Goal: Information Seeking & Learning: Check status

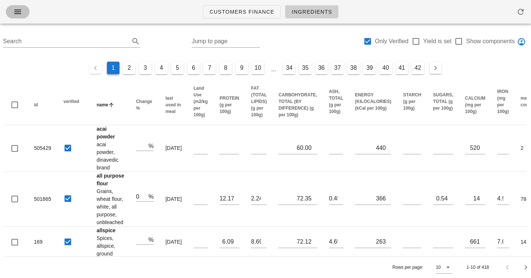
click at [17, 12] on icon "button" at bounding box center [17, 11] width 9 height 9
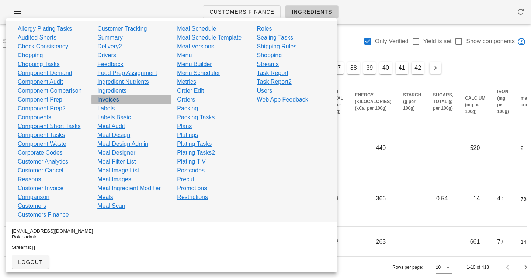
click at [114, 98] on link "Invoices" at bounding box center [108, 99] width 22 height 9
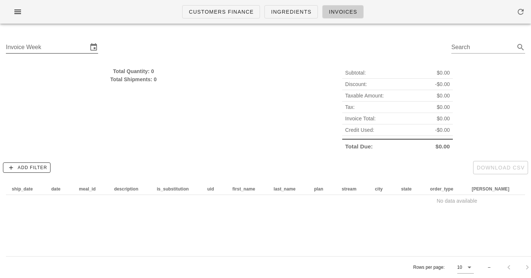
click at [25, 50] on input "Invoice Week" at bounding box center [47, 47] width 82 height 12
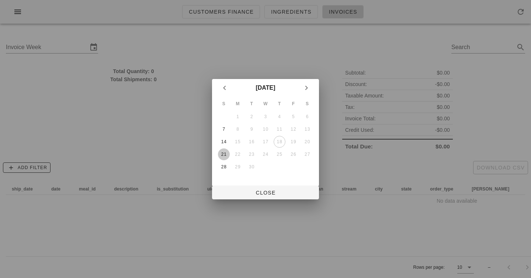
click at [221, 152] on div "21" at bounding box center [224, 154] width 12 height 5
click at [252, 189] on button "Close" at bounding box center [265, 192] width 107 height 13
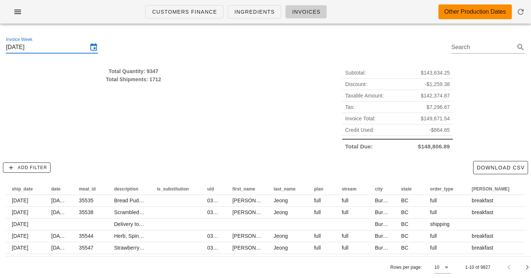
click at [149, 70] on div "Total Quantity: 9347" at bounding box center [133, 71] width 255 height 8
drag, startPoint x: 149, startPoint y: 70, endPoint x: 151, endPoint y: 82, distance: 12.3
click at [151, 82] on div "Total Quantity: 9347 Total Shipments: 1712" at bounding box center [133, 75] width 255 height 16
click at [151, 82] on div "Total Shipments: 1712" at bounding box center [133, 79] width 255 height 8
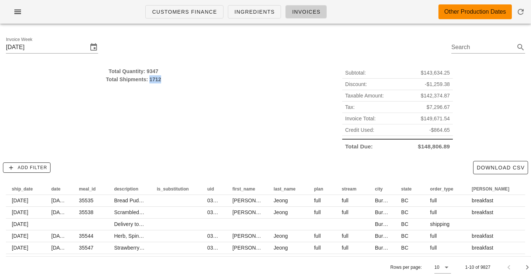
click at [151, 82] on div "Total Shipments: 1712" at bounding box center [133, 79] width 255 height 8
drag, startPoint x: 151, startPoint y: 82, endPoint x: 151, endPoint y: 70, distance: 12.2
click at [151, 70] on div "Total Quantity: 9347 Total Shipments: 1712" at bounding box center [133, 75] width 255 height 16
click at [151, 70] on div "Total Quantity: 9347" at bounding box center [133, 71] width 255 height 8
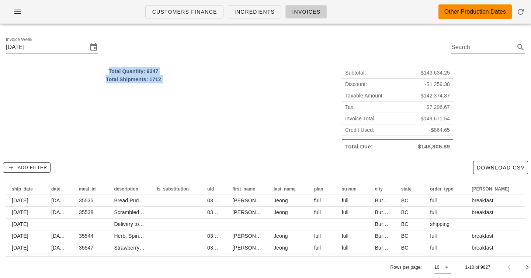
drag, startPoint x: 151, startPoint y: 70, endPoint x: 151, endPoint y: 84, distance: 13.6
click at [151, 84] on div "Total Quantity: 9347 Total Shipments: 1712" at bounding box center [133, 110] width 264 height 94
click at [23, 168] on span "Add Filter" at bounding box center [26, 167] width 41 height 7
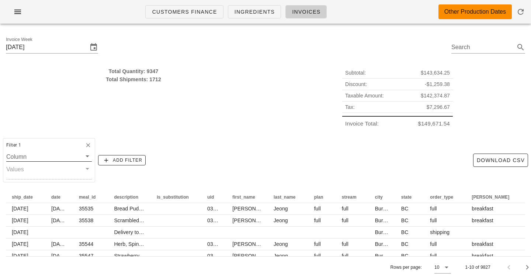
click at [38, 157] on input "Column" at bounding box center [43, 157] width 75 height 10
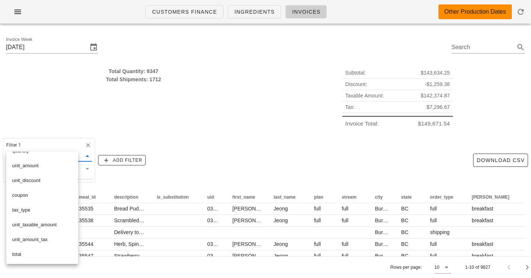
scroll to position [233, 0]
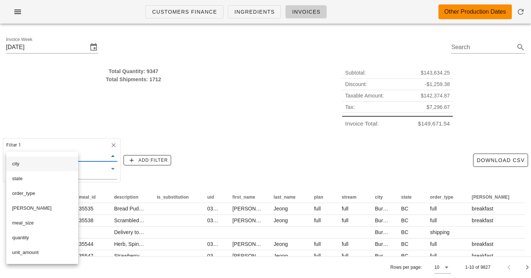
scroll to position [148, 0]
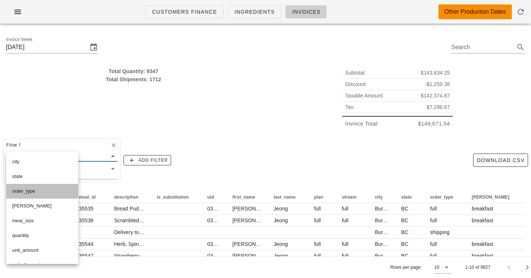
click at [37, 191] on div "order_type" at bounding box center [42, 191] width 60 height 6
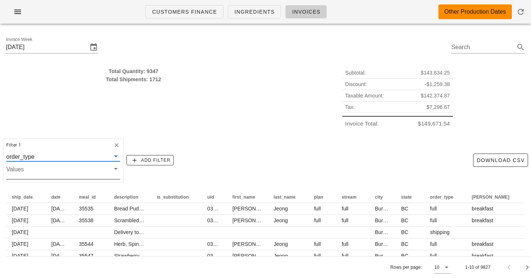
click at [84, 168] on input "Values" at bounding box center [57, 172] width 102 height 10
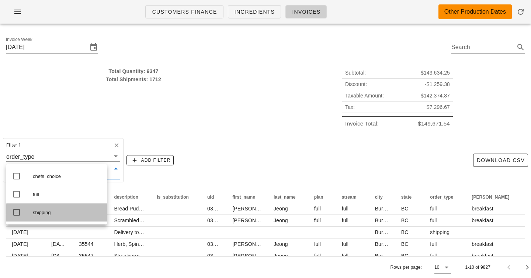
click at [17, 215] on icon at bounding box center [16, 212] width 9 height 9
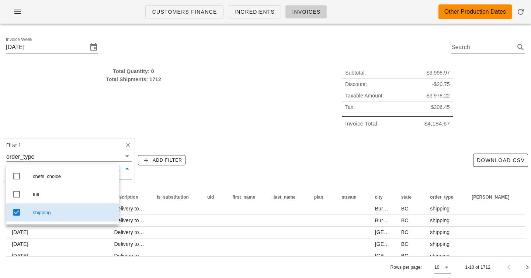
click at [154, 107] on div "Total Quantity: 0 Total Shipments: 1712" at bounding box center [133, 98] width 264 height 71
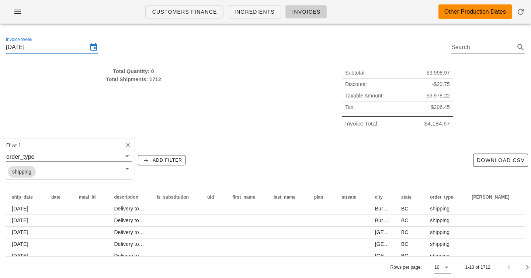
click at [68, 46] on input "[DATE]" at bounding box center [47, 47] width 82 height 12
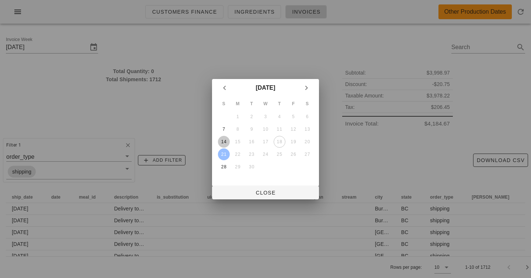
click at [224, 144] on div "14" at bounding box center [224, 141] width 12 height 5
click at [225, 144] on div "14" at bounding box center [224, 141] width 12 height 5
click at [225, 143] on div "14" at bounding box center [224, 141] width 12 height 5
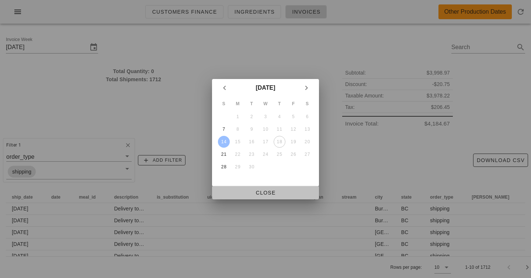
click at [260, 193] on span "Close" at bounding box center [265, 193] width 95 height 6
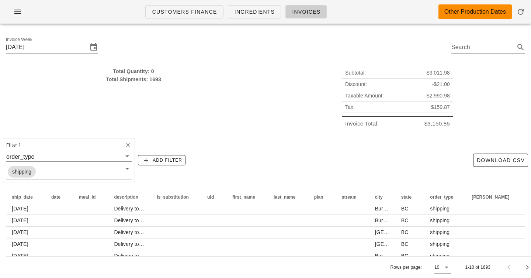
click at [271, 100] on div "Subtotal: $3,011.98 Discount: -$21.00 Taxable Amount: $2,990.98 Tax: $159.87 In…" at bounding box center [398, 98] width 264 height 71
click at [125, 145] on icon "button" at bounding box center [128, 145] width 7 height 7
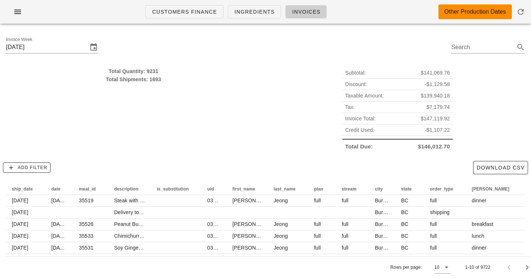
click at [152, 70] on div "Total Quantity: 9231" at bounding box center [133, 71] width 255 height 8
copy div "9231"
click at [152, 63] on div "Total Quantity: 9231 Total Shipments: 1693" at bounding box center [133, 110] width 264 height 94
click at [59, 46] on input "[DATE]" at bounding box center [47, 47] width 82 height 12
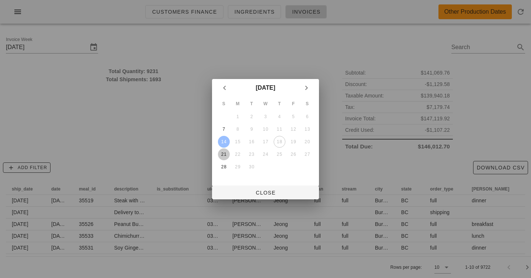
click at [221, 153] on div "21" at bounding box center [224, 154] width 12 height 5
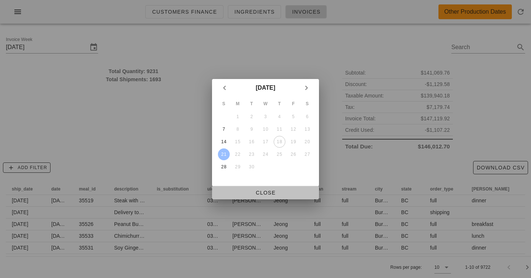
click at [254, 195] on span "Close" at bounding box center [265, 193] width 95 height 6
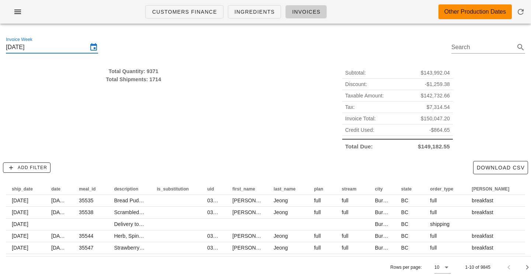
click at [48, 45] on input "[DATE]" at bounding box center [47, 47] width 82 height 12
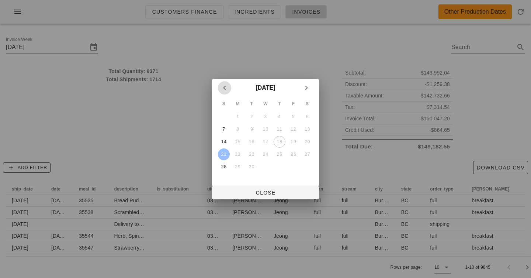
click at [222, 87] on icon "Previous month" at bounding box center [224, 87] width 9 height 9
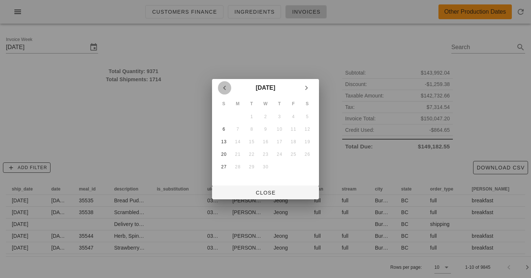
click at [222, 87] on icon "Previous month" at bounding box center [224, 87] width 9 height 9
click at [307, 91] on icon "Next month" at bounding box center [306, 87] width 9 height 9
click at [224, 130] on div "2" at bounding box center [224, 129] width 12 height 5
click at [223, 127] on div "2" at bounding box center [224, 129] width 12 height 5
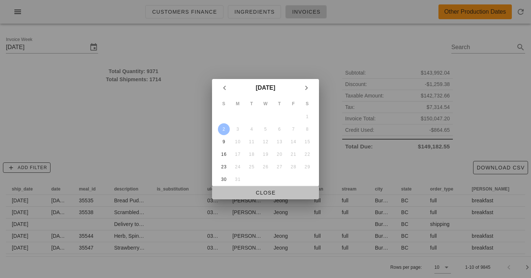
click at [256, 194] on span "Close" at bounding box center [265, 193] width 95 height 6
type input "[DATE]"
